Goal: Find specific page/section: Find specific page/section

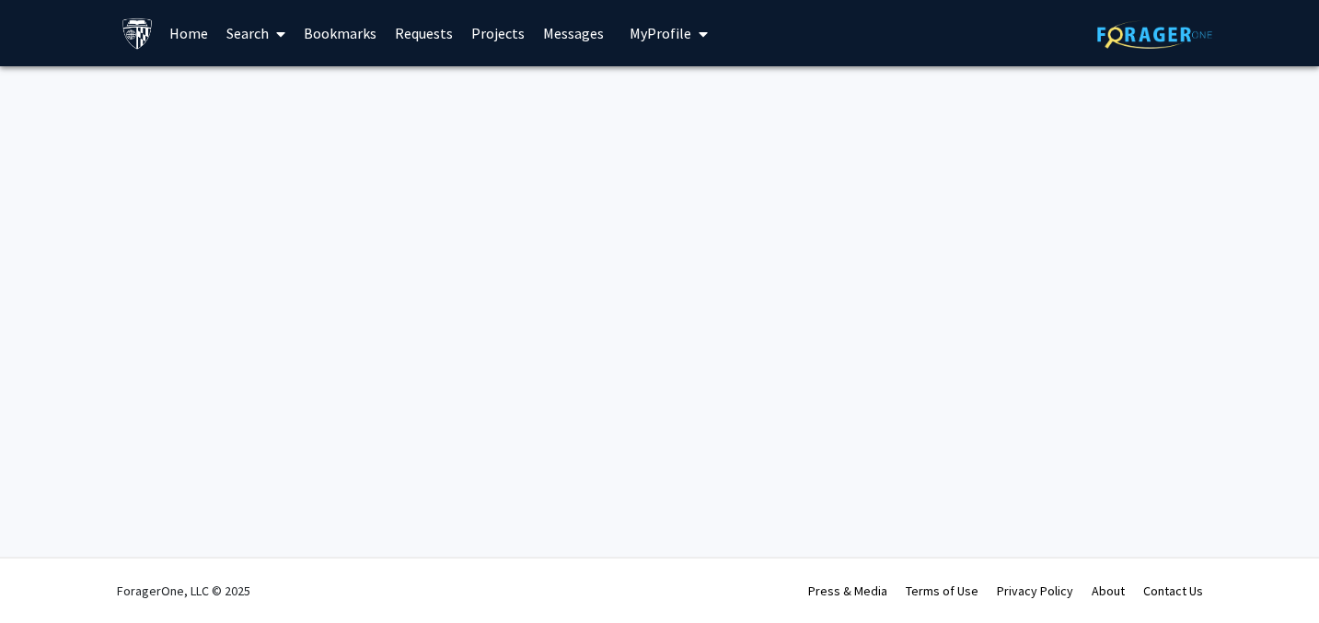
click at [239, 41] on link "Search" at bounding box center [255, 33] width 77 height 64
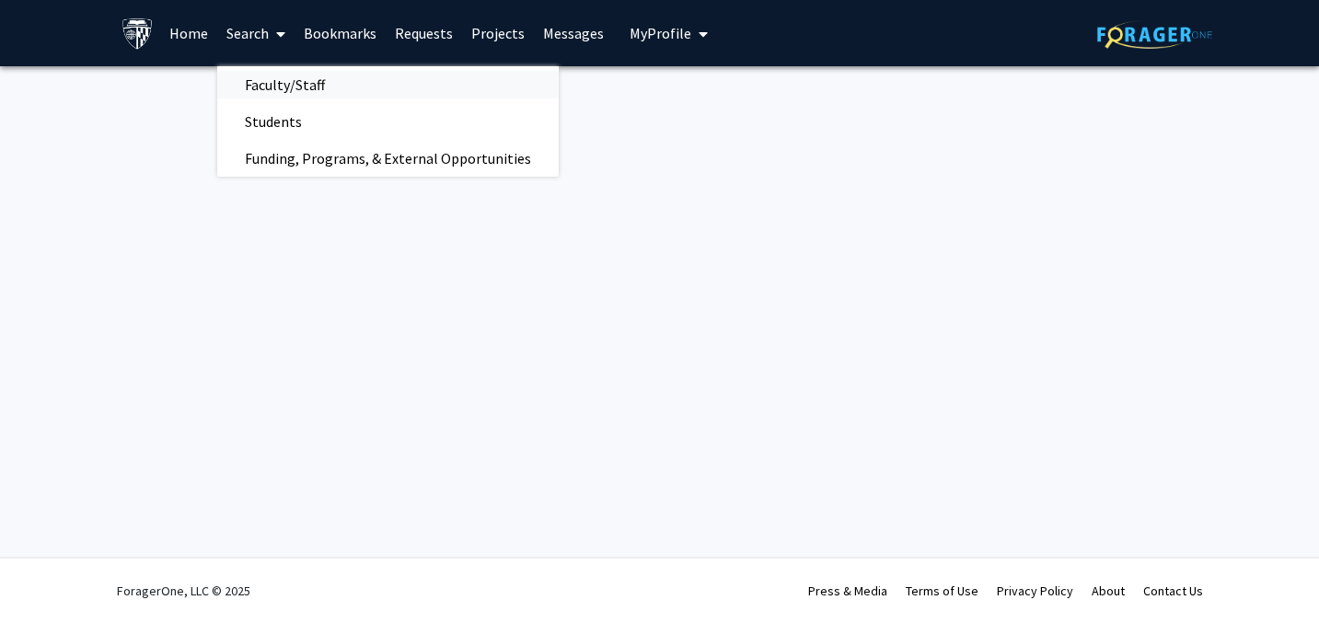
click at [268, 85] on span "Faculty/Staff" at bounding box center [284, 84] width 135 height 37
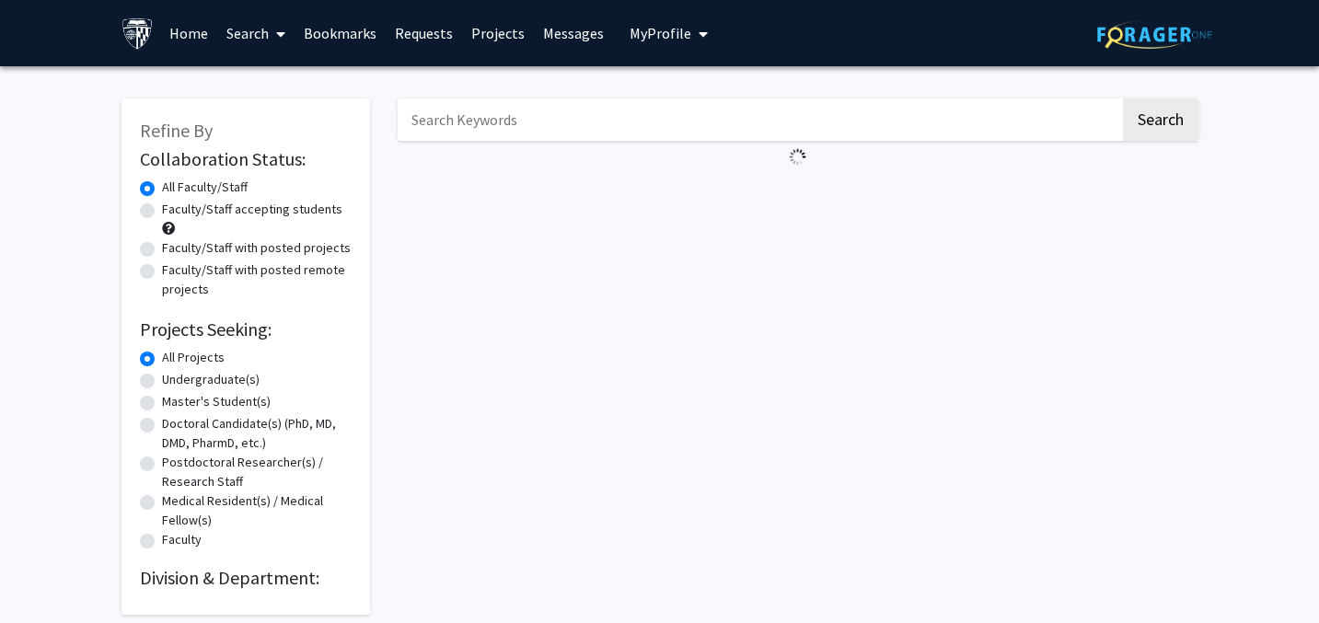
click at [484, 113] on input "Search Keywords" at bounding box center [759, 120] width 723 height 42
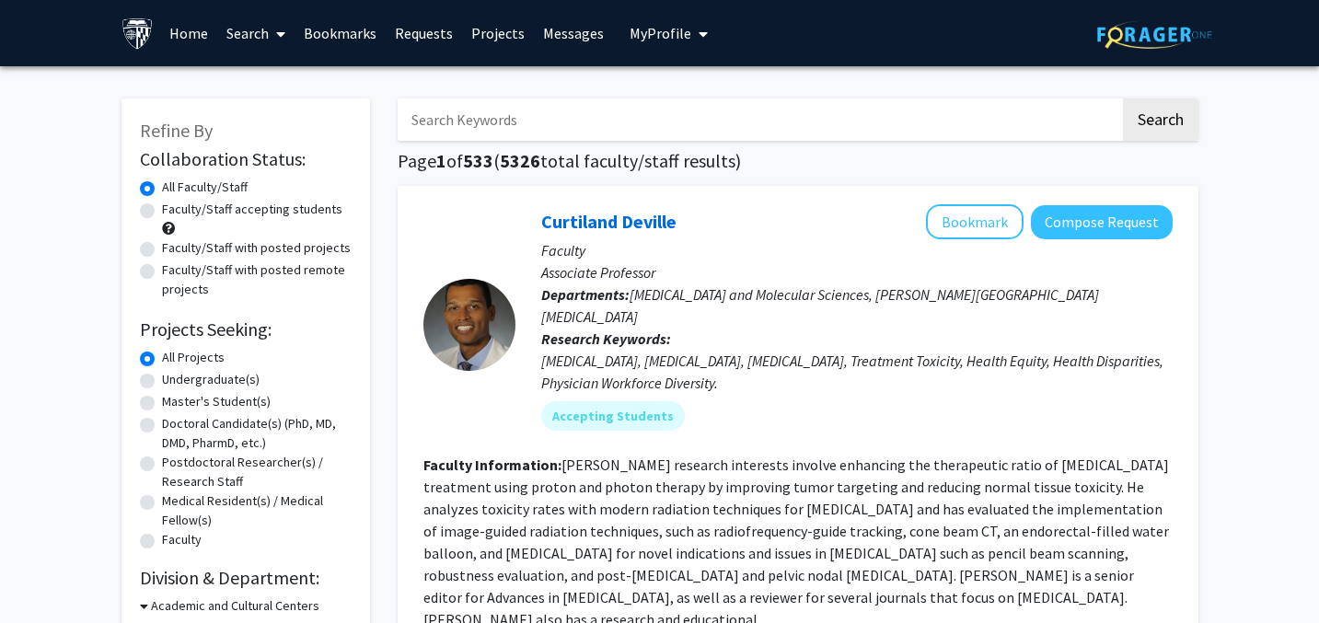
type input "Grados"
click at [1154, 133] on button "Search" at bounding box center [1160, 120] width 75 height 42
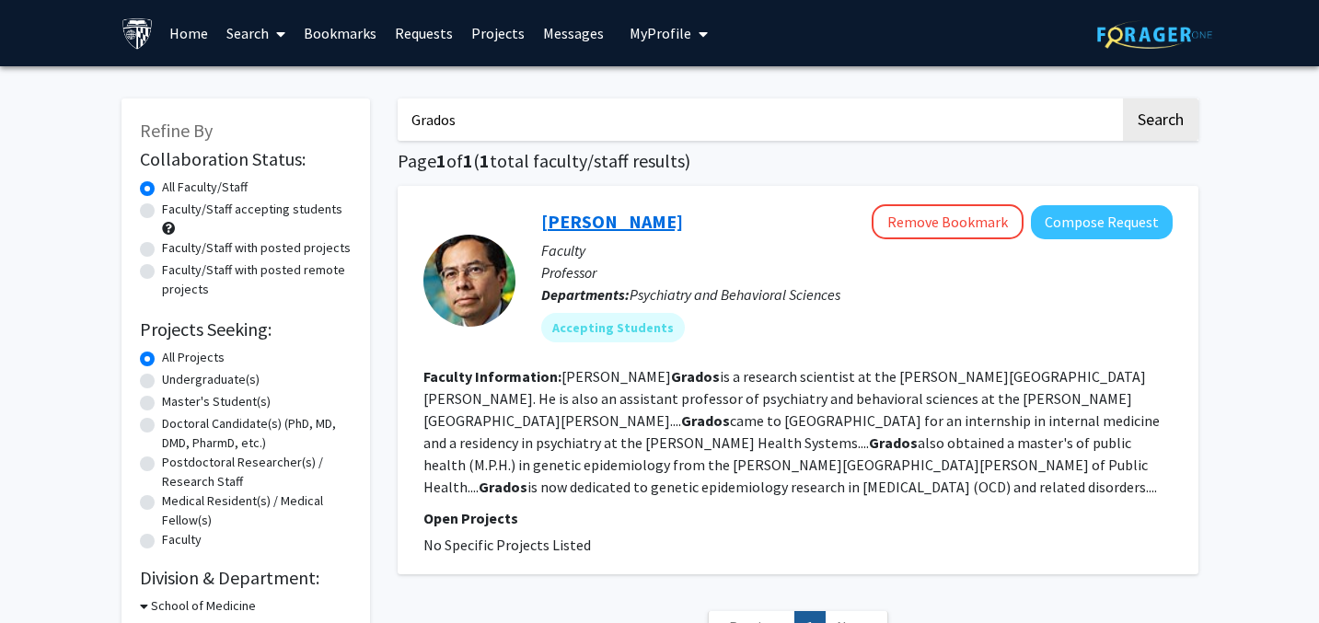
click at [610, 227] on link "[PERSON_NAME]" at bounding box center [612, 221] width 142 height 23
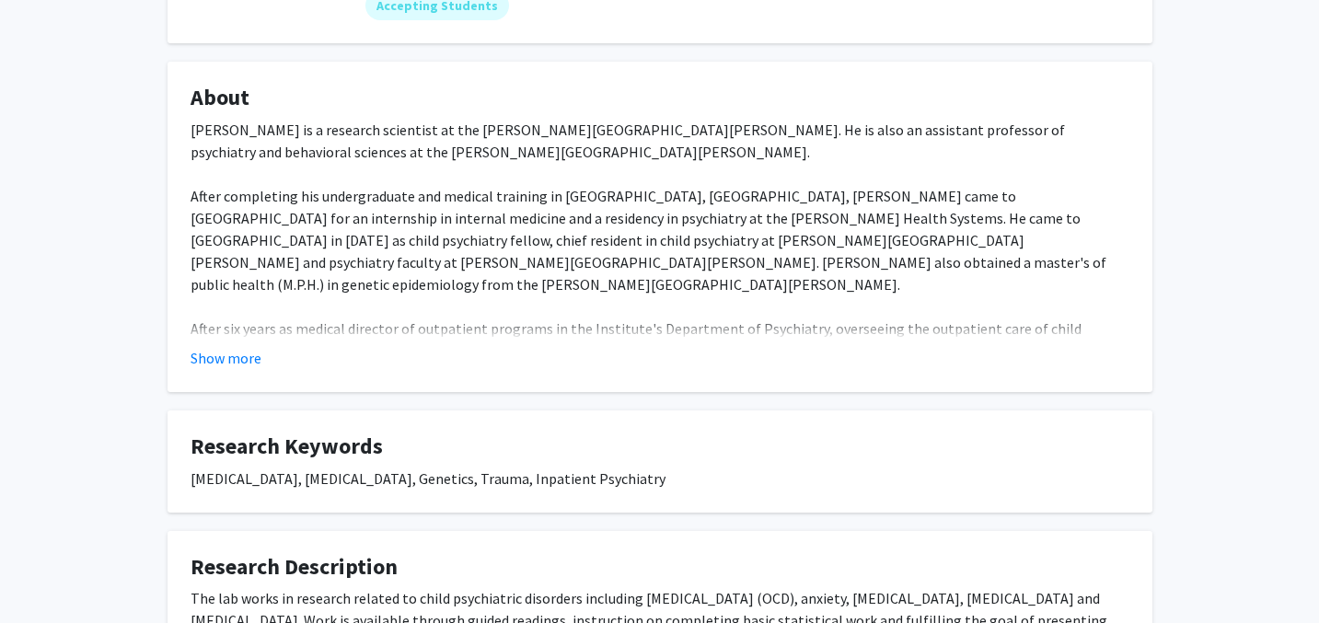
scroll to position [290, 0]
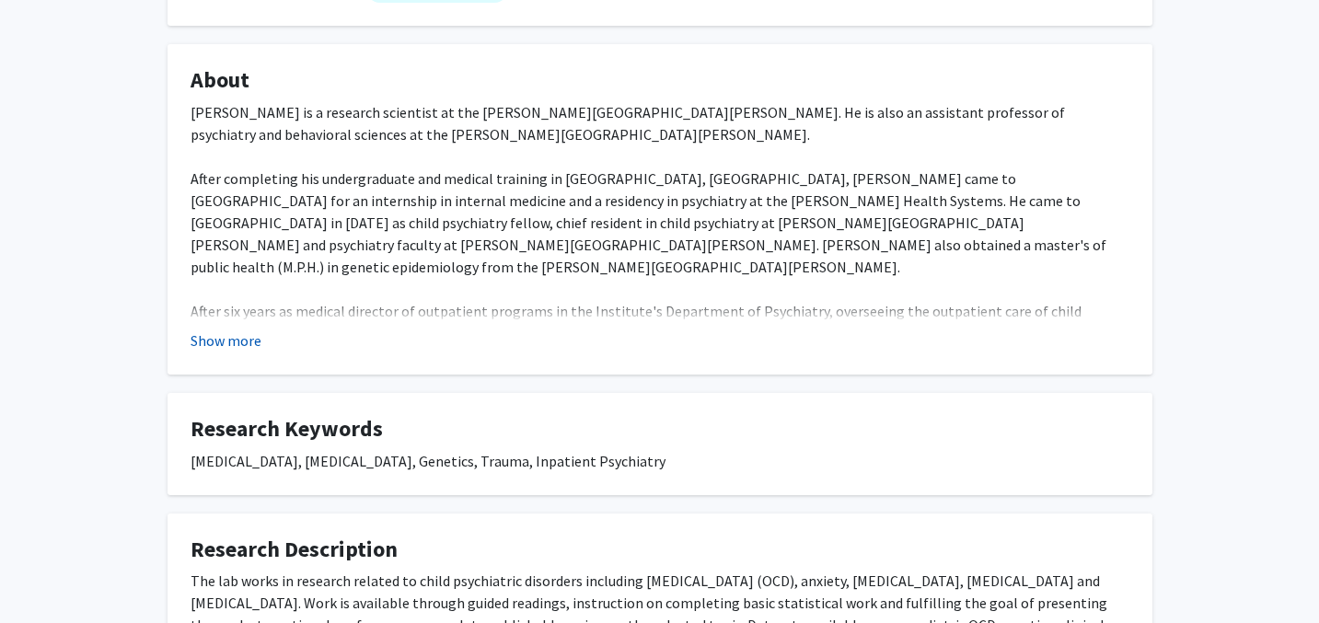
click at [246, 344] on button "Show more" at bounding box center [226, 341] width 71 height 22
